Goal: Task Accomplishment & Management: Manage account settings

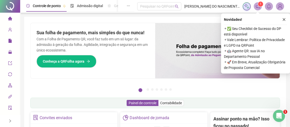
click at [8, 122] on icon "right" at bounding box center [10, 121] width 4 height 4
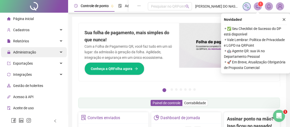
click at [23, 50] on span "Administração" at bounding box center [24, 52] width 23 height 4
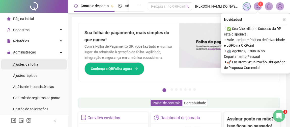
click at [28, 63] on span "Ajustes da folha" at bounding box center [25, 64] width 25 height 4
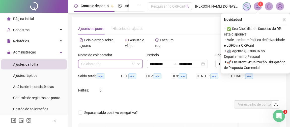
click at [102, 64] on body "**********" at bounding box center [145, 63] width 290 height 127
click at [169, 94] on div "Saldo total: --:-- HE 1: --:-- HE 2: --:-- HE 3: --:-- H. NOT.: --:-- H. TRAB.:…" at bounding box center [179, 86] width 202 height 28
click at [134, 62] on icon "filter" at bounding box center [133, 63] width 3 height 3
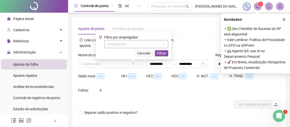
click at [130, 43] on input "search" at bounding box center [134, 44] width 54 height 8
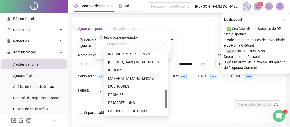
scroll to position [161, 0]
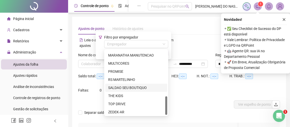
click at [134, 87] on div "SALDAO SEU BOUTIQUO" at bounding box center [136, 88] width 56 height 6
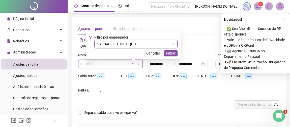
click at [104, 64] on input "search" at bounding box center [108, 64] width 54 height 8
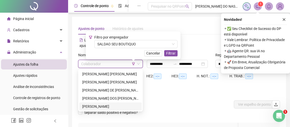
click at [100, 106] on div "[PERSON_NAME]" at bounding box center [110, 106] width 57 height 6
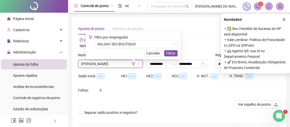
click at [285, 19] on icon "close" at bounding box center [285, 20] width 4 height 4
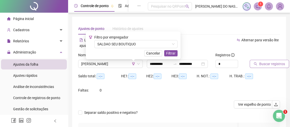
click at [265, 65] on span "Buscar registros" at bounding box center [273, 64] width 26 height 6
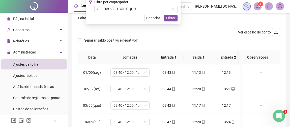
scroll to position [7, 0]
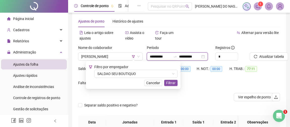
click at [160, 57] on input "**********" at bounding box center [160, 57] width 21 height 6
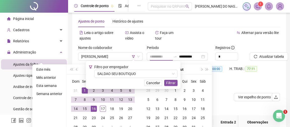
click at [86, 90] on div "1" at bounding box center [85, 90] width 6 height 6
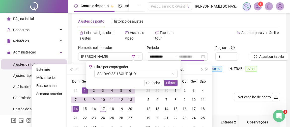
click at [75, 108] on div "14" at bounding box center [76, 108] width 6 height 6
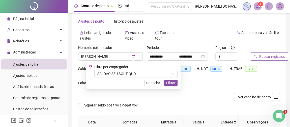
click at [261, 56] on span "Buscar registros" at bounding box center [273, 57] width 26 height 6
click at [168, 84] on span "Filtrar" at bounding box center [170, 83] width 9 height 6
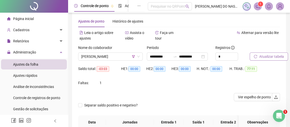
click at [175, 86] on div "Saldo total: -03:03 HE 1: 00:00 HE 2: 00:00 HE 3: 00:00 H. NOT.: 00:00 H. TRAB.…" at bounding box center [179, 78] width 202 height 28
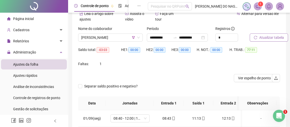
scroll to position [76, 0]
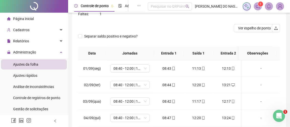
click at [56, 120] on icon "left" at bounding box center [56, 121] width 4 height 4
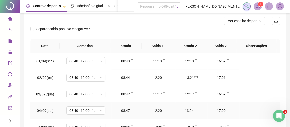
scroll to position [23, 0]
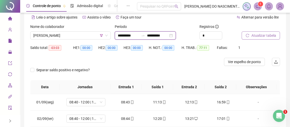
click at [122, 36] on input "**********" at bounding box center [128, 36] width 21 height 6
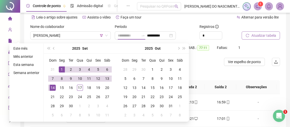
click at [61, 66] on div "1" at bounding box center [62, 69] width 6 height 6
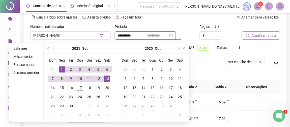
type input "**********"
click at [109, 78] on div "13" at bounding box center [107, 78] width 6 height 6
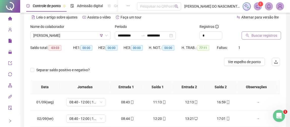
click at [267, 34] on span "Buscar registros" at bounding box center [264, 36] width 26 height 6
click at [257, 34] on span "Atualizar tabela" at bounding box center [263, 36] width 25 height 6
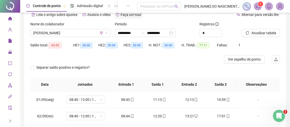
scroll to position [0, 0]
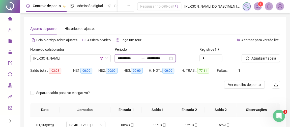
click at [119, 58] on input "**********" at bounding box center [128, 58] width 21 height 6
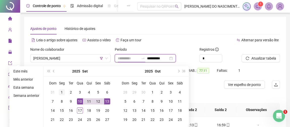
type input "**********"
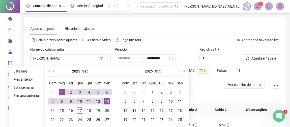
click at [60, 92] on div "1" at bounding box center [62, 92] width 6 height 6
type input "**********"
click at [100, 101] on div "12" at bounding box center [98, 101] width 6 height 6
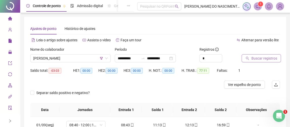
click at [258, 60] on span "Buscar registros" at bounding box center [264, 58] width 26 height 6
click at [257, 57] on span "Atualizar tabela" at bounding box center [263, 58] width 25 height 6
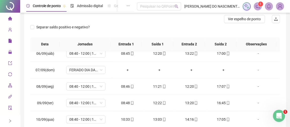
scroll to position [46, 0]
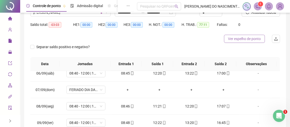
click at [249, 36] on span "Ver espelho de ponto" at bounding box center [244, 39] width 33 height 6
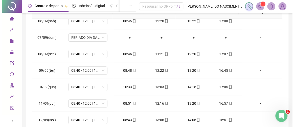
scroll to position [115, 0]
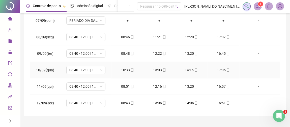
click at [127, 68] on div "10:33" at bounding box center [128, 70] width 24 height 6
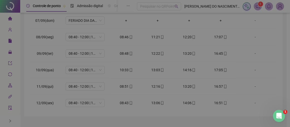
type input "**********"
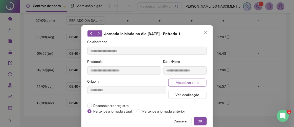
click at [187, 83] on span "Visualizar foto" at bounding box center [187, 83] width 23 height 6
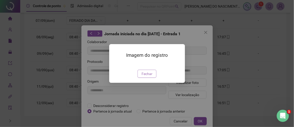
click at [145, 76] on span "Fechar" at bounding box center [146, 74] width 11 height 6
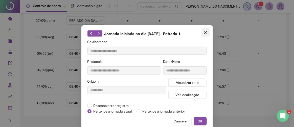
click at [204, 33] on icon "close" at bounding box center [206, 32] width 4 height 4
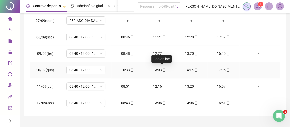
click at [163, 68] on icon "mobile" at bounding box center [165, 70] width 4 height 4
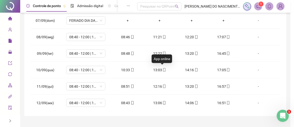
type input "**********"
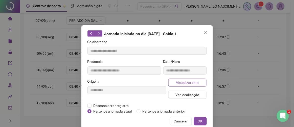
click at [184, 85] on button "Visualizar foto" at bounding box center [187, 82] width 38 height 8
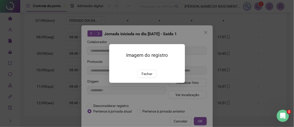
drag, startPoint x: 150, startPoint y: 101, endPoint x: 157, endPoint y: 90, distance: 12.7
click at [150, 76] on span "Fechar" at bounding box center [146, 74] width 11 height 6
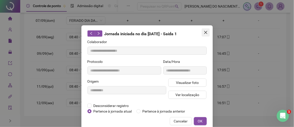
click at [205, 32] on icon "close" at bounding box center [206, 32] width 4 height 4
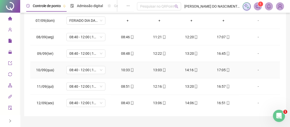
click at [190, 67] on div "14:16" at bounding box center [192, 70] width 24 height 6
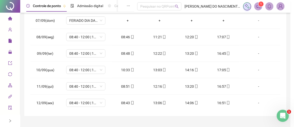
type input "**********"
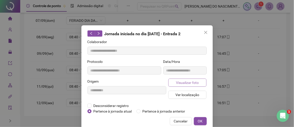
click at [190, 82] on span "Visualizar foto" at bounding box center [187, 83] width 23 height 6
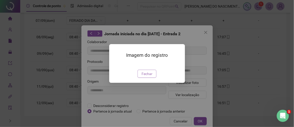
click at [152, 76] on span "Fechar" at bounding box center [146, 74] width 11 height 6
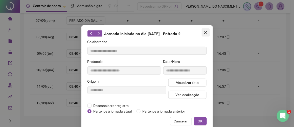
click at [206, 32] on span "Close" at bounding box center [205, 32] width 8 height 4
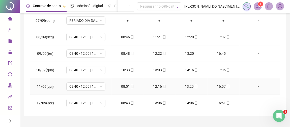
click at [128, 85] on div "08:51" at bounding box center [128, 86] width 24 height 6
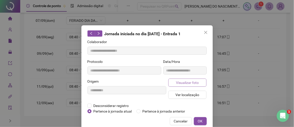
click at [187, 80] on span "Visualizar foto" at bounding box center [187, 83] width 23 height 6
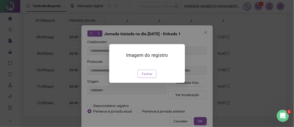
click at [147, 76] on span "Fechar" at bounding box center [146, 74] width 11 height 6
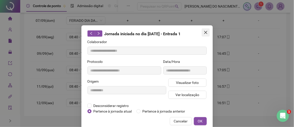
click at [204, 33] on icon "close" at bounding box center [206, 32] width 4 height 4
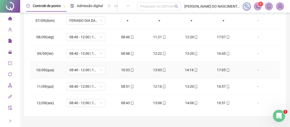
click at [125, 68] on div "10:33" at bounding box center [128, 70] width 24 height 6
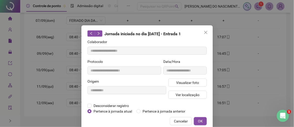
type input "**********"
click at [114, 105] on span "Desconsiderar registro" at bounding box center [110, 106] width 39 height 6
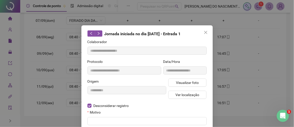
click at [112, 115] on div "Motivo" at bounding box center [146, 113] width 119 height 8
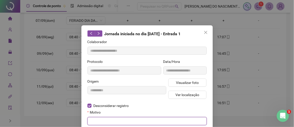
click at [112, 119] on input "text" at bounding box center [146, 121] width 119 height 8
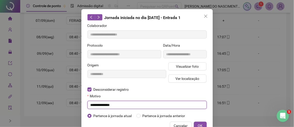
scroll to position [30, 0]
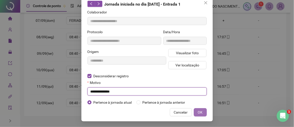
type input "**********"
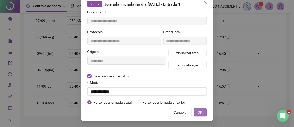
click at [201, 112] on button "OK" at bounding box center [200, 112] width 13 height 8
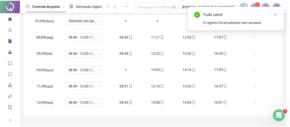
scroll to position [4, 0]
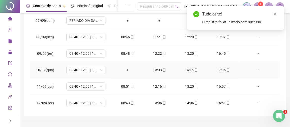
click at [127, 68] on div "+" at bounding box center [128, 70] width 24 height 6
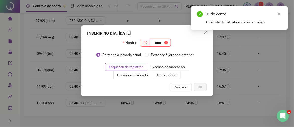
type input "*****"
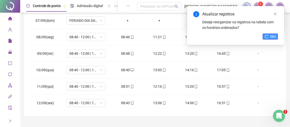
click at [271, 35] on span "Sim" at bounding box center [273, 37] width 6 height 6
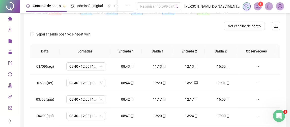
scroll to position [23, 0]
